Goal: Task Accomplishment & Management: Use online tool/utility

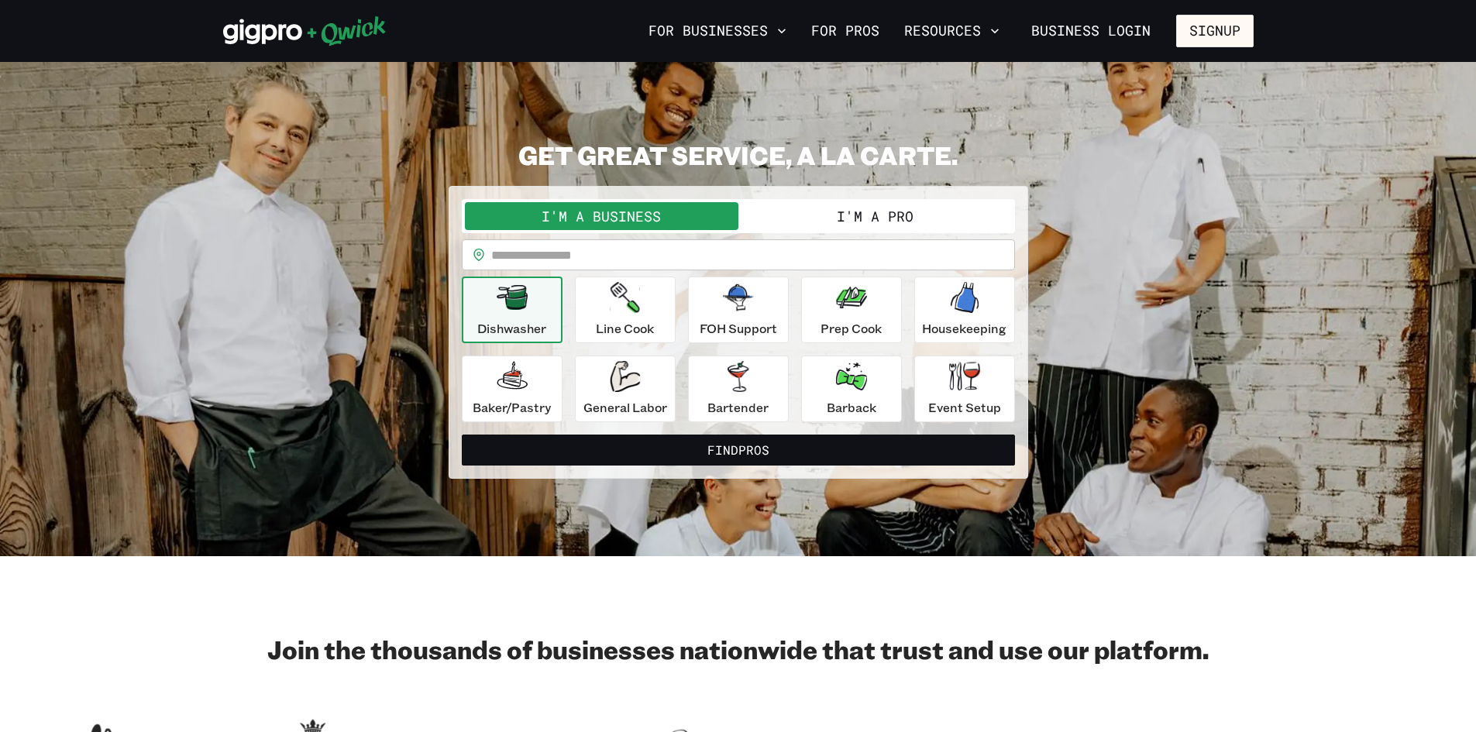
click at [816, 221] on button "I'm a Pro" at bounding box center [876, 216] width 274 height 28
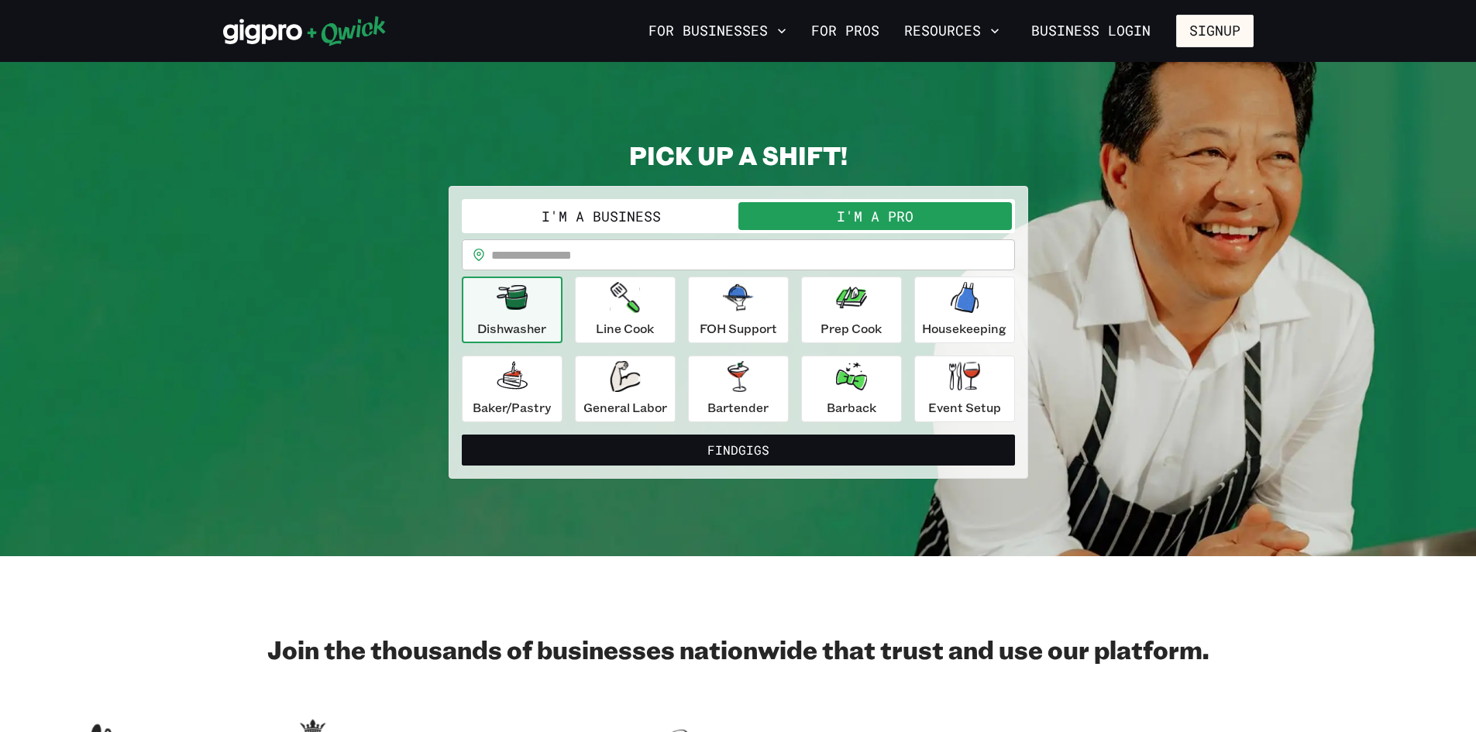
click at [543, 322] on p "Dishwasher" at bounding box center [511, 328] width 69 height 19
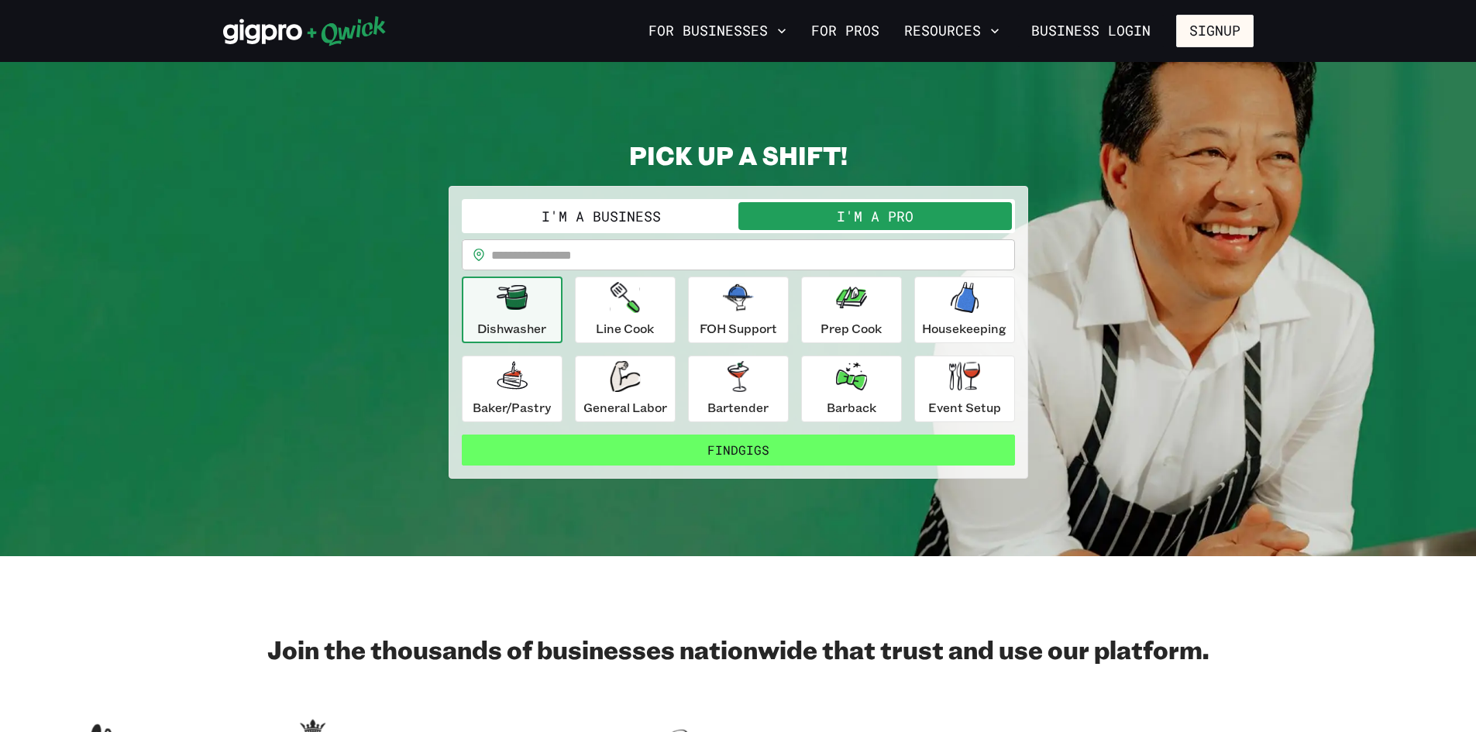
click at [614, 453] on button "Find Gigs" at bounding box center [738, 450] width 553 height 31
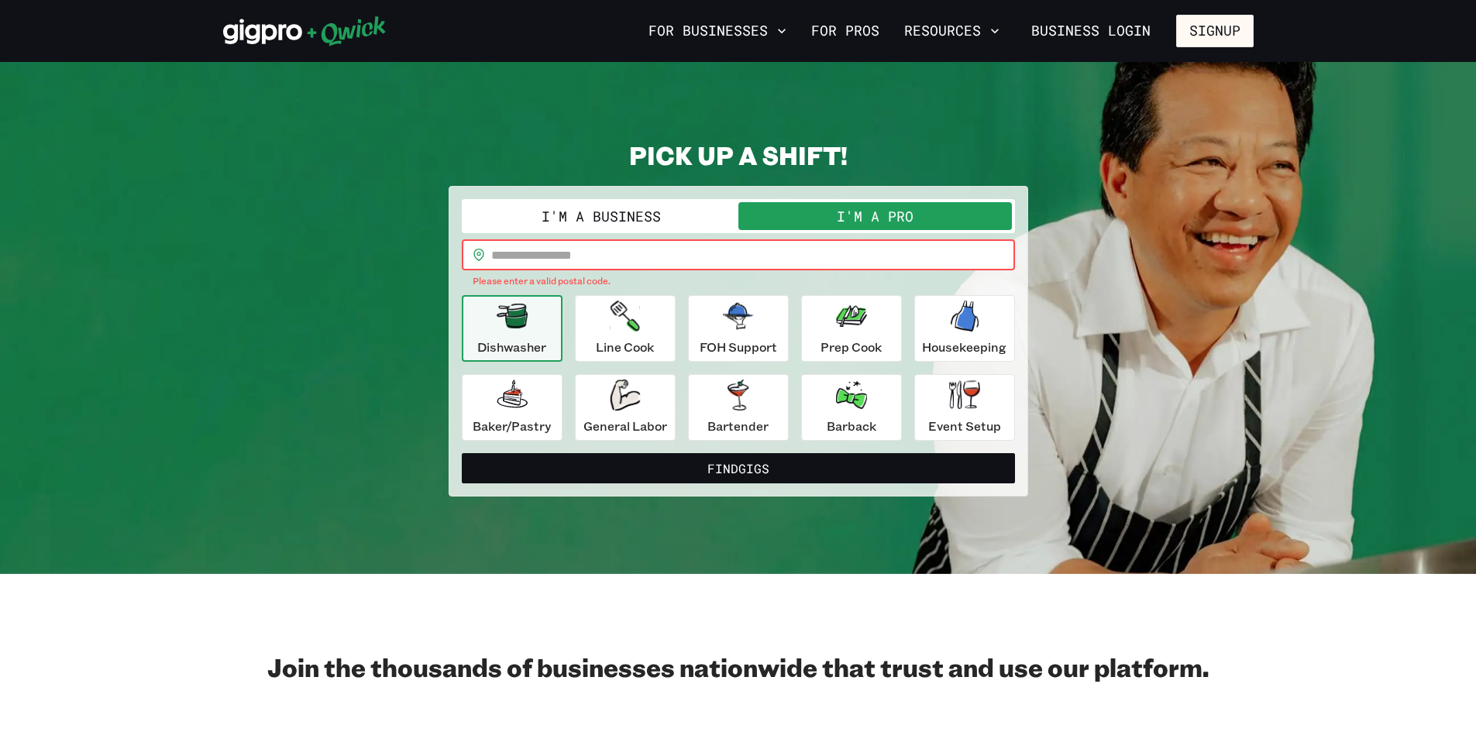
click at [605, 251] on input "text" at bounding box center [753, 254] width 524 height 31
click at [624, 266] on input "text" at bounding box center [753, 254] width 524 height 31
click at [625, 264] on input "text" at bounding box center [753, 254] width 524 height 31
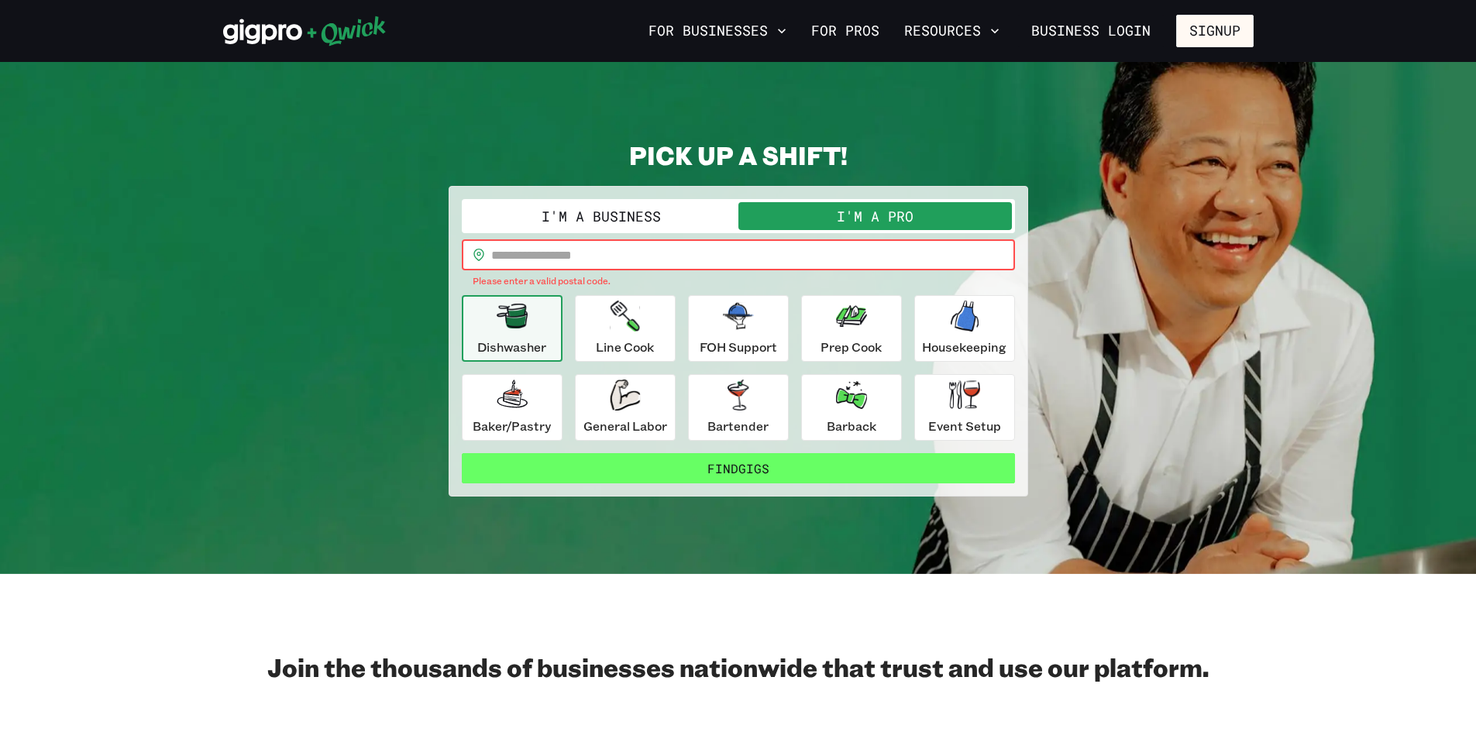
click at [800, 477] on button "Find Gigs" at bounding box center [738, 468] width 553 height 31
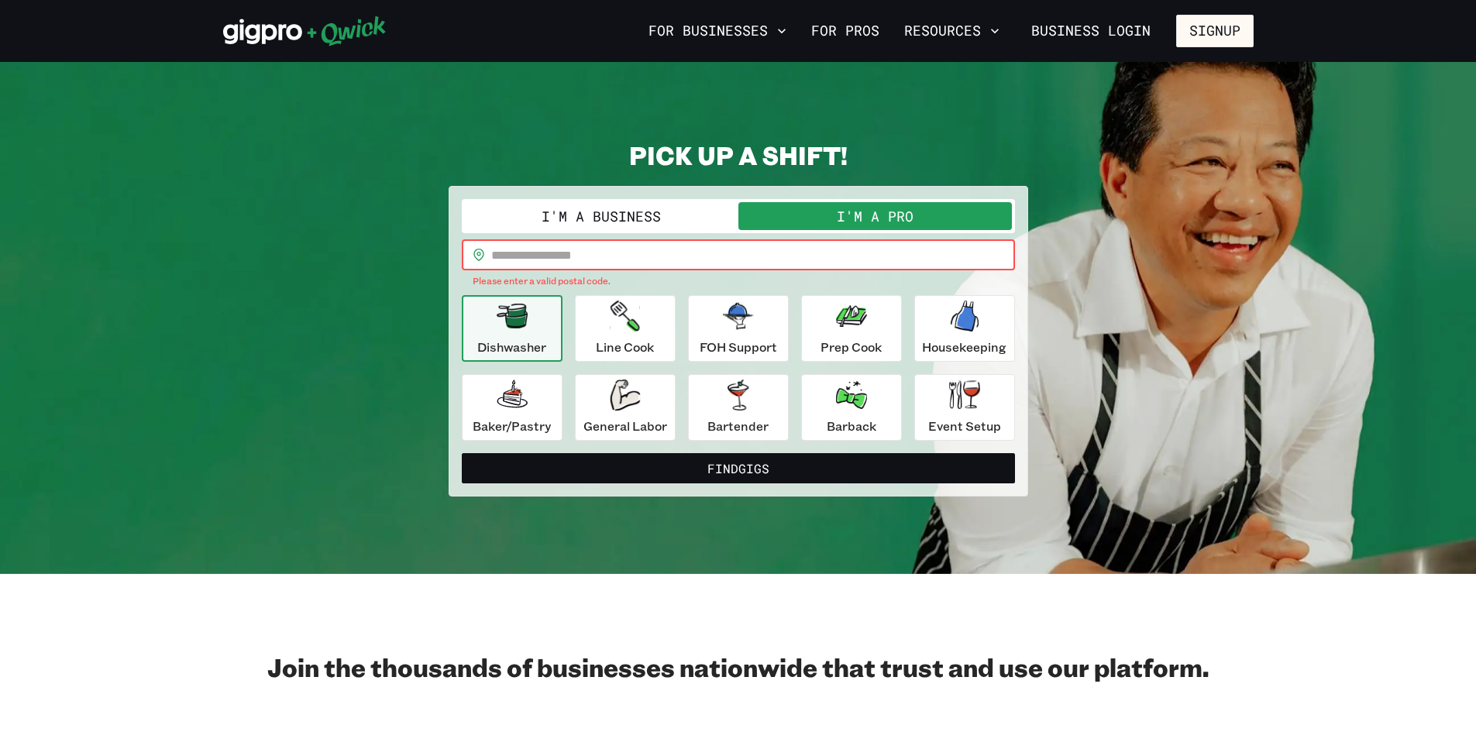
click at [681, 266] on input "text" at bounding box center [753, 254] width 524 height 31
drag, startPoint x: 681, startPoint y: 266, endPoint x: 795, endPoint y: 275, distance: 114.3
click at [795, 275] on div "​ ​ Please enter a valid postal code." at bounding box center [738, 264] width 553 height 50
